Goal: Task Accomplishment & Management: Manage account settings

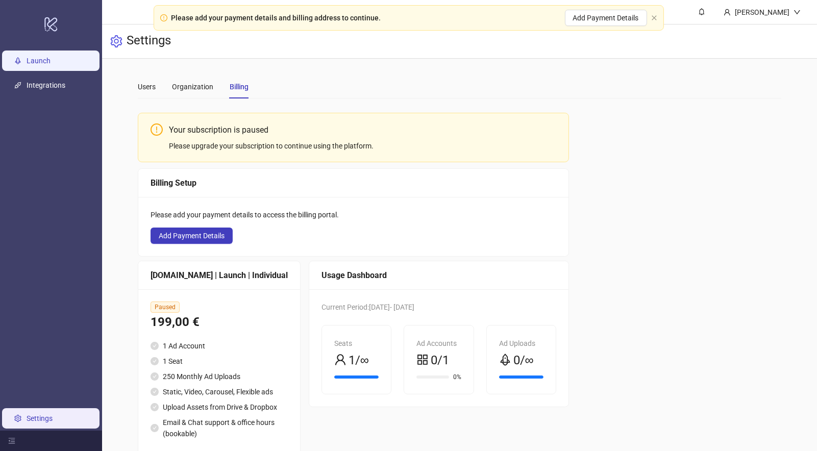
click at [40, 65] on link "Launch" at bounding box center [39, 61] width 24 height 8
click at [654, 18] on icon "close" at bounding box center [654, 17] width 5 height 5
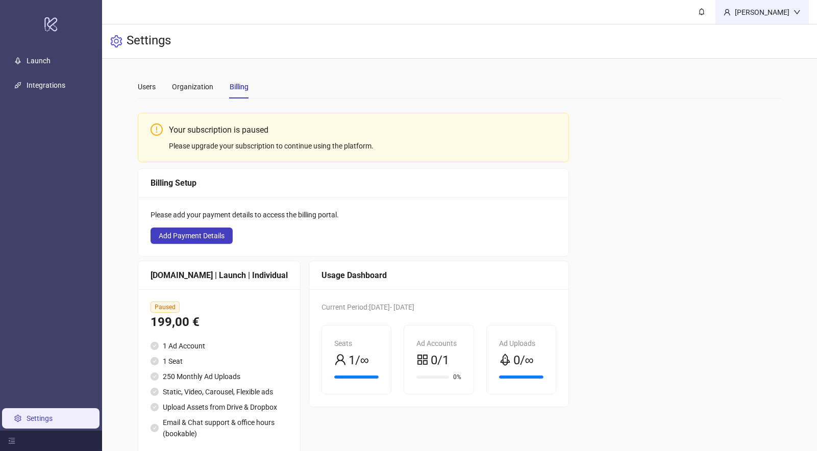
click at [786, 15] on div "[PERSON_NAME]" at bounding box center [762, 12] width 63 height 11
click at [768, 39] on span "Logout" at bounding box center [776, 36] width 49 height 11
